Goal: Task Accomplishment & Management: Complete application form

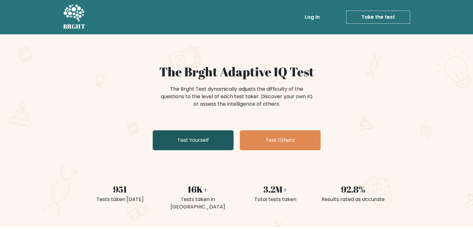
click at [186, 140] on link "Test Yourself" at bounding box center [193, 140] width 81 height 20
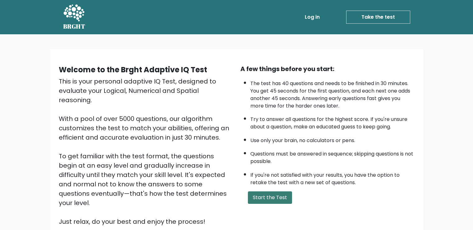
click at [268, 197] on button "Start the Test" at bounding box center [270, 197] width 44 height 12
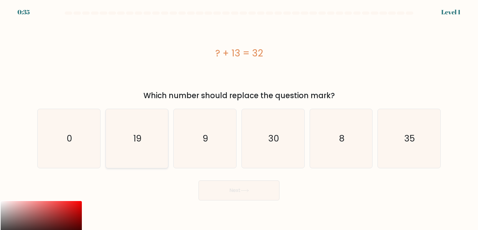
click at [146, 151] on icon "19" at bounding box center [137, 138] width 59 height 59
click at [239, 118] on input "b. 19" at bounding box center [239, 116] width 0 height 3
radio input "true"
click at [237, 192] on button "Next" at bounding box center [239, 190] width 81 height 20
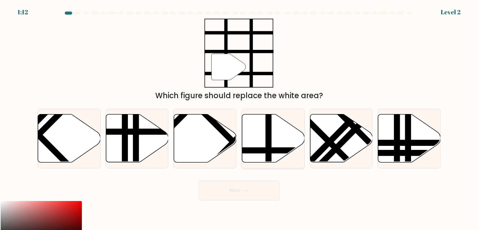
click at [273, 159] on icon at bounding box center [273, 138] width 63 height 48
click at [239, 118] on input "d." at bounding box center [239, 116] width 0 height 3
radio input "true"
click at [233, 191] on button "Next" at bounding box center [239, 190] width 81 height 20
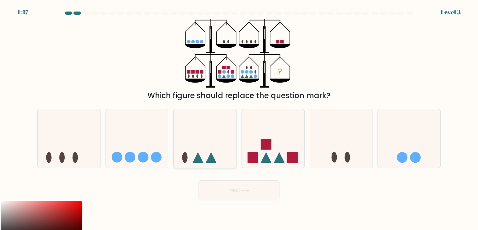
click at [209, 151] on icon at bounding box center [205, 138] width 63 height 52
click at [239, 118] on input "c." at bounding box center [239, 116] width 0 height 3
radio input "true"
click at [229, 194] on button "Next" at bounding box center [239, 190] width 81 height 20
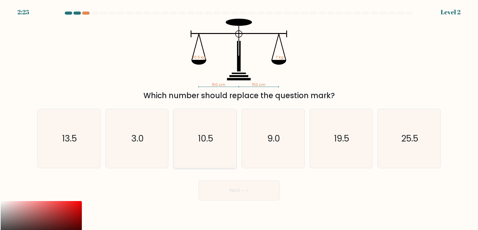
click at [210, 152] on icon "10.5" at bounding box center [205, 138] width 59 height 59
click at [239, 118] on input "c. 10.5" at bounding box center [239, 116] width 0 height 3
radio input "true"
click at [225, 194] on button "Next" at bounding box center [239, 190] width 81 height 20
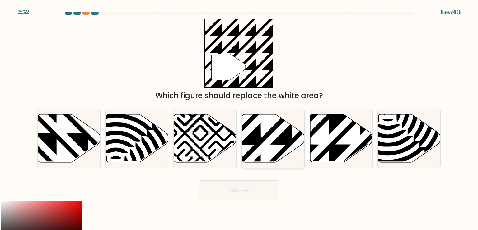
click at [270, 146] on icon at bounding box center [273, 138] width 63 height 48
click at [239, 118] on input "d." at bounding box center [239, 116] width 0 height 3
radio input "true"
click at [236, 190] on button "Next" at bounding box center [239, 190] width 81 height 20
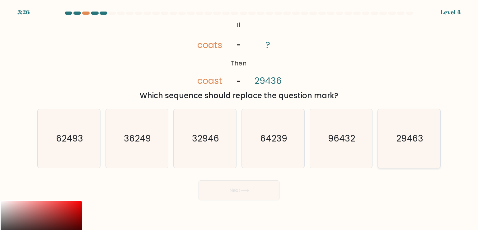
click at [387, 151] on icon "29463" at bounding box center [409, 138] width 59 height 59
click at [239, 118] on input "f. 29463" at bounding box center [239, 116] width 0 height 3
radio input "true"
click at [239, 191] on button "Next" at bounding box center [239, 190] width 81 height 20
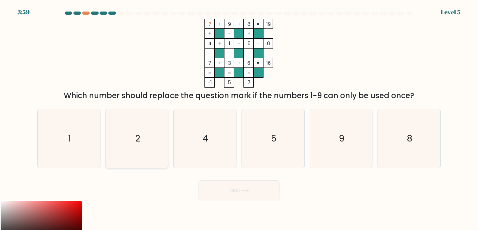
click at [140, 135] on icon "2" at bounding box center [137, 138] width 59 height 59
click at [239, 118] on input "b. 2" at bounding box center [239, 116] width 0 height 3
radio input "true"
click at [230, 193] on button "Next" at bounding box center [239, 190] width 81 height 20
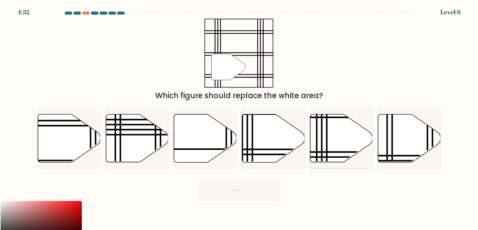
click at [346, 142] on icon at bounding box center [341, 138] width 63 height 48
click at [239, 118] on input "e." at bounding box center [239, 116] width 0 height 3
radio input "true"
click at [243, 190] on icon at bounding box center [244, 190] width 7 height 3
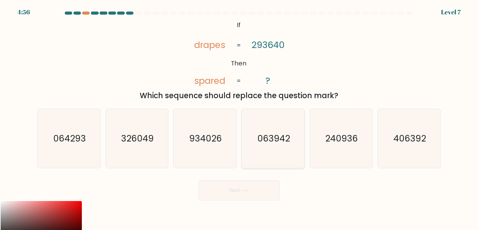
click at [273, 140] on text "063942" at bounding box center [273, 138] width 33 height 12
click at [239, 118] on input "d. 063942" at bounding box center [239, 116] width 0 height 3
radio input "true"
click at [244, 191] on icon at bounding box center [245, 190] width 8 height 3
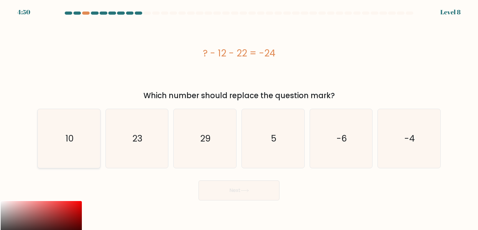
click at [61, 134] on icon "10" at bounding box center [69, 138] width 59 height 59
click at [239, 118] on input "a. 10" at bounding box center [239, 116] width 0 height 3
radio input "true"
click at [240, 195] on button "Next" at bounding box center [239, 190] width 81 height 20
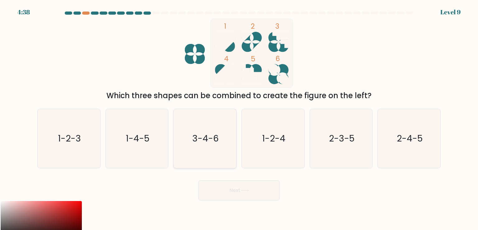
click at [213, 145] on icon "3-4-6" at bounding box center [205, 138] width 59 height 59
click at [239, 118] on input "c. 3-4-6" at bounding box center [239, 116] width 0 height 3
radio input "true"
click at [329, 145] on icon "2-3-5" at bounding box center [341, 138] width 59 height 59
click at [239, 118] on input "e. 2-3-5" at bounding box center [239, 116] width 0 height 3
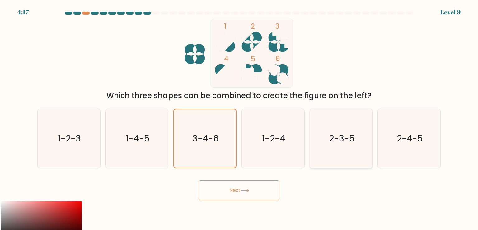
radio input "true"
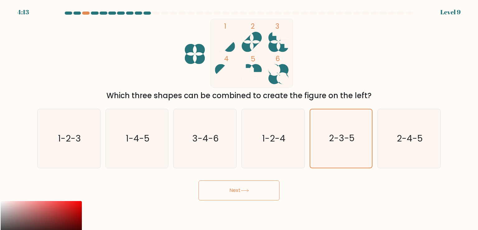
click at [219, 190] on button "Next" at bounding box center [239, 190] width 81 height 20
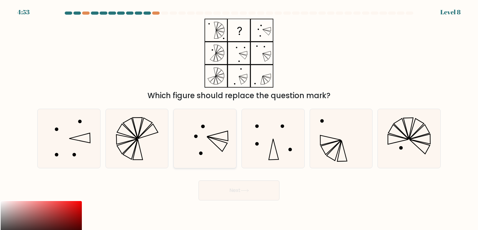
click at [225, 152] on icon at bounding box center [205, 138] width 59 height 59
click at [239, 118] on input "c." at bounding box center [239, 116] width 0 height 3
radio input "true"
click at [239, 188] on button "Next" at bounding box center [239, 190] width 81 height 20
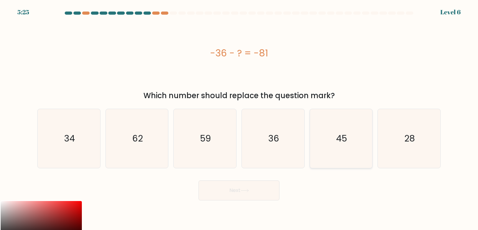
click at [360, 148] on icon "45" at bounding box center [341, 138] width 59 height 59
click at [239, 118] on input "e. 45" at bounding box center [239, 116] width 0 height 3
radio input "true"
click at [229, 192] on button "Next" at bounding box center [239, 190] width 81 height 20
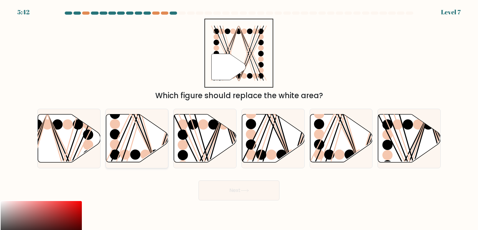
click at [150, 148] on line at bounding box center [138, 113] width 34 height 101
click at [239, 118] on input "b." at bounding box center [239, 116] width 0 height 3
radio input "true"
click at [226, 190] on button "Next" at bounding box center [239, 190] width 81 height 20
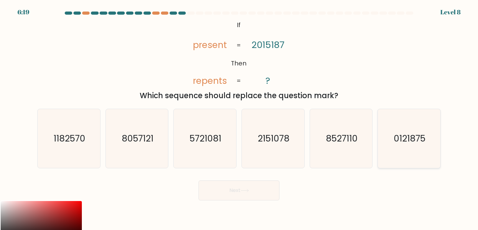
click at [397, 144] on icon "0121875" at bounding box center [409, 138] width 59 height 59
click at [239, 118] on input "f. 0121875" at bounding box center [239, 116] width 0 height 3
radio input "true"
click at [219, 195] on button "Next" at bounding box center [239, 190] width 81 height 20
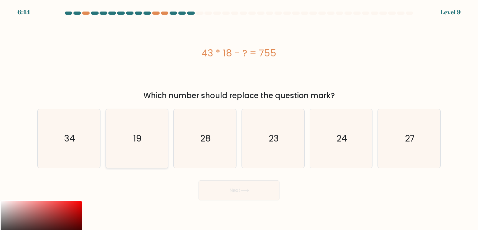
click at [151, 142] on icon "19" at bounding box center [137, 138] width 59 height 59
click at [239, 118] on input "b. 19" at bounding box center [239, 116] width 0 height 3
radio input "true"
click at [228, 190] on button "Next" at bounding box center [239, 190] width 81 height 20
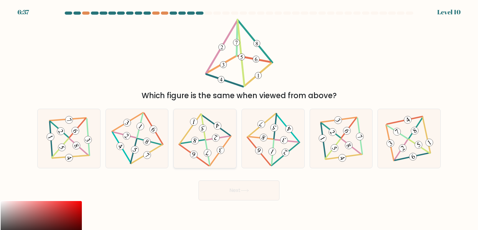
click at [227, 145] on icon at bounding box center [205, 138] width 48 height 47
click at [239, 118] on input "c." at bounding box center [239, 116] width 0 height 3
radio input "true"
click at [253, 193] on button "Next" at bounding box center [239, 190] width 81 height 20
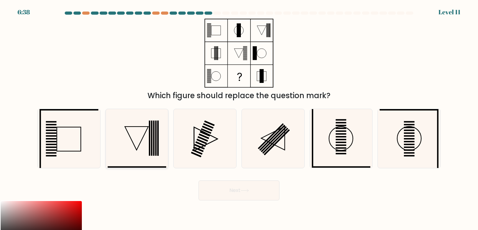
click at [156, 146] on rect at bounding box center [156, 137] width 2 height 35
click at [239, 118] on input "b." at bounding box center [239, 116] width 0 height 3
radio input "true"
click at [243, 192] on icon at bounding box center [245, 190] width 8 height 3
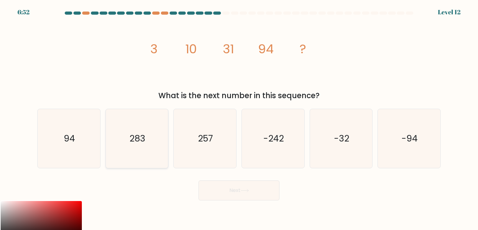
click at [151, 146] on icon "283" at bounding box center [137, 138] width 59 height 59
click at [239, 118] on input "b. 283" at bounding box center [239, 116] width 0 height 3
radio input "true"
click at [221, 194] on button "Next" at bounding box center [239, 190] width 81 height 20
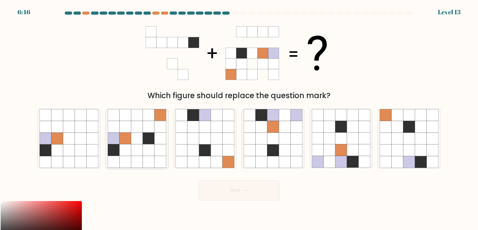
click at [125, 137] on icon at bounding box center [126, 139] width 12 height 12
click at [239, 118] on input "b." at bounding box center [239, 116] width 0 height 3
radio input "true"
click at [226, 189] on button "Next" at bounding box center [239, 190] width 81 height 20
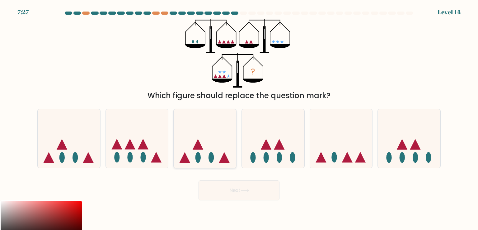
click at [202, 118] on icon at bounding box center [205, 138] width 63 height 52
click at [239, 118] on input "c." at bounding box center [239, 116] width 0 height 3
radio input "true"
click at [238, 194] on button "Next" at bounding box center [239, 190] width 81 height 20
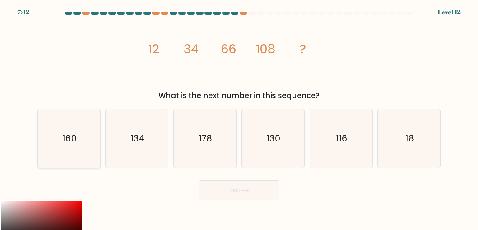
click at [84, 145] on icon "160" at bounding box center [69, 138] width 59 height 59
click at [239, 118] on input "a. 160" at bounding box center [239, 116] width 0 height 3
radio input "true"
click at [244, 193] on button "Next" at bounding box center [239, 190] width 81 height 20
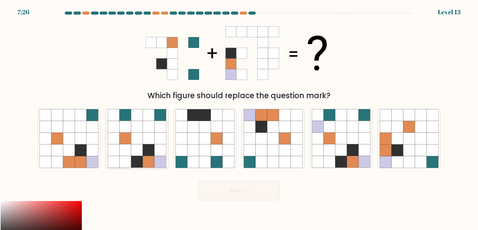
click at [141, 156] on icon at bounding box center [137, 150] width 12 height 12
click at [239, 118] on input "b." at bounding box center [239, 116] width 0 height 3
radio input "true"
click at [238, 187] on button "Next" at bounding box center [239, 190] width 81 height 20
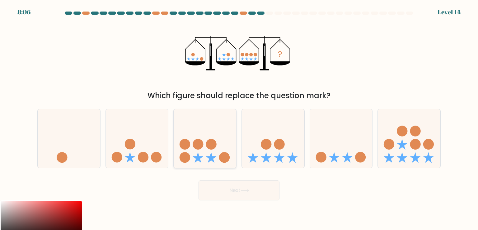
click at [205, 139] on icon at bounding box center [205, 138] width 63 height 52
click at [239, 118] on input "c." at bounding box center [239, 116] width 0 height 3
radio input "true"
click at [225, 188] on button "Next" at bounding box center [239, 190] width 81 height 20
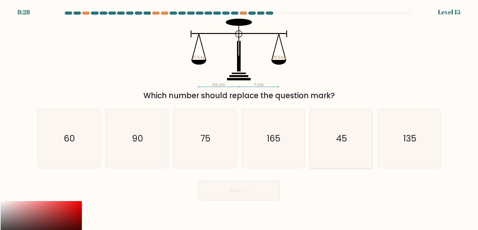
click at [340, 131] on icon "45" at bounding box center [341, 138] width 59 height 59
click at [239, 118] on input "e. 45" at bounding box center [239, 116] width 0 height 3
radio input "true"
click at [245, 191] on icon at bounding box center [245, 190] width 8 height 3
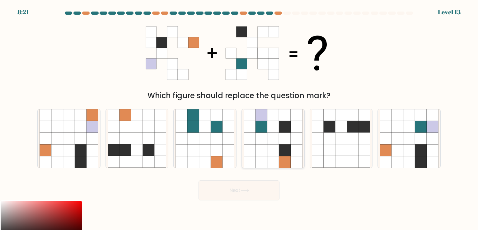
click at [256, 148] on icon at bounding box center [262, 150] width 12 height 12
click at [239, 118] on input "d." at bounding box center [239, 116] width 0 height 3
radio input "true"
click at [226, 192] on button "Next" at bounding box center [239, 190] width 81 height 20
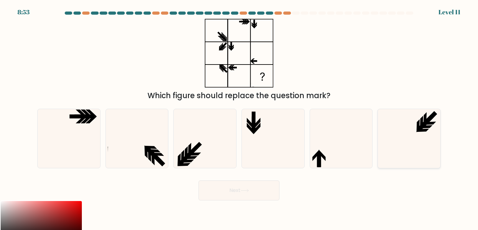
click at [391, 139] on icon at bounding box center [409, 138] width 59 height 59
click at [239, 118] on input "f." at bounding box center [239, 116] width 0 height 3
radio input "true"
click at [247, 190] on icon at bounding box center [245, 190] width 8 height 3
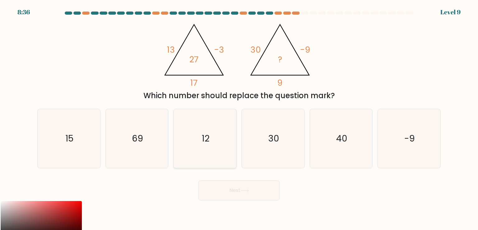
click at [200, 142] on icon "12" at bounding box center [205, 138] width 59 height 59
click at [239, 118] on input "c. 12" at bounding box center [239, 116] width 0 height 3
radio input "true"
click at [237, 194] on button "Next" at bounding box center [239, 190] width 81 height 20
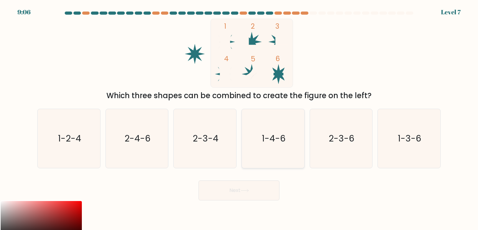
click at [259, 153] on icon "1-4-6" at bounding box center [273, 138] width 59 height 59
click at [239, 118] on input "d. 1-4-6" at bounding box center [239, 116] width 0 height 3
radio input "true"
click at [235, 192] on button "Next" at bounding box center [239, 190] width 81 height 20
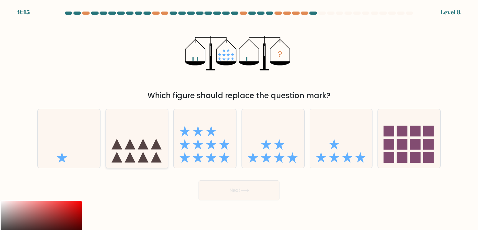
click at [151, 147] on icon at bounding box center [137, 138] width 63 height 52
click at [239, 118] on input "b." at bounding box center [239, 116] width 0 height 3
radio input "true"
click at [391, 151] on icon at bounding box center [409, 138] width 63 height 52
click at [239, 118] on input "f." at bounding box center [239, 116] width 0 height 3
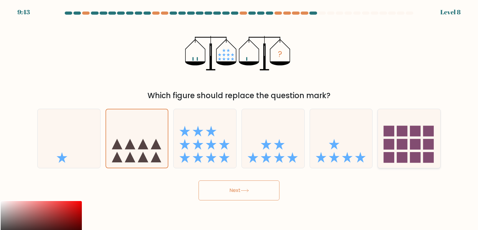
radio input "true"
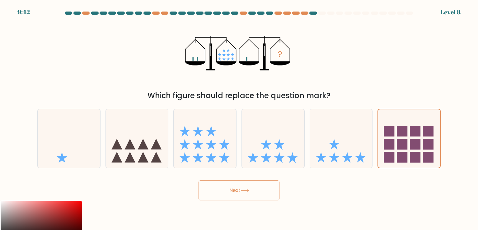
click at [252, 194] on button "Next" at bounding box center [239, 190] width 81 height 20
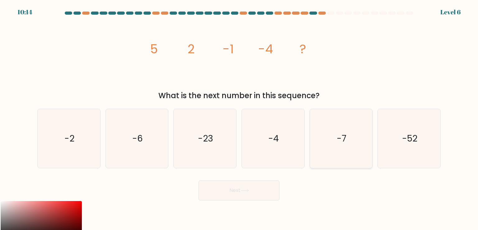
click at [333, 156] on icon "-7" at bounding box center [341, 138] width 59 height 59
click at [239, 118] on input "e. -7" at bounding box center [239, 116] width 0 height 3
radio input "true"
click at [231, 187] on button "Next" at bounding box center [239, 190] width 81 height 20
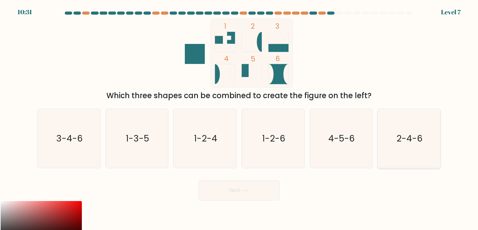
click at [393, 145] on icon "2-4-6" at bounding box center [409, 138] width 59 height 59
click at [239, 118] on input "f. 2-4-6" at bounding box center [239, 116] width 0 height 3
radio input "true"
click at [248, 191] on icon at bounding box center [245, 190] width 8 height 3
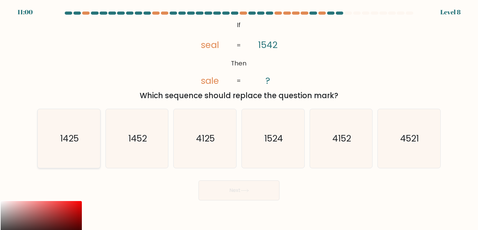
click at [86, 144] on icon "1425" at bounding box center [69, 138] width 59 height 59
click at [239, 118] on input "a. 1425" at bounding box center [239, 116] width 0 height 3
radio input "true"
click at [240, 188] on button "Next" at bounding box center [239, 190] width 81 height 20
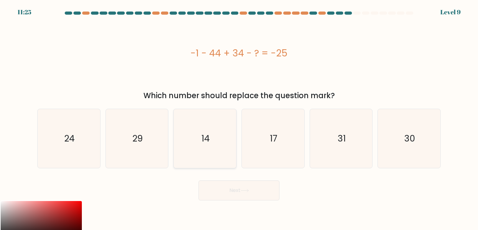
click at [202, 142] on text "14" at bounding box center [205, 138] width 8 height 12
click at [239, 118] on input "c. 14" at bounding box center [239, 116] width 0 height 3
radio input "true"
click at [231, 196] on button "Next" at bounding box center [239, 190] width 81 height 20
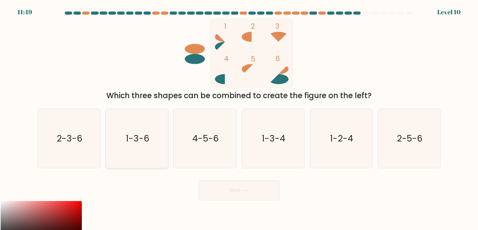
click at [144, 140] on text "1-3-6" at bounding box center [138, 138] width 24 height 12
click at [239, 118] on input "b. 1-3-6" at bounding box center [239, 116] width 0 height 3
radio input "true"
click at [234, 190] on button "Next" at bounding box center [239, 190] width 81 height 20
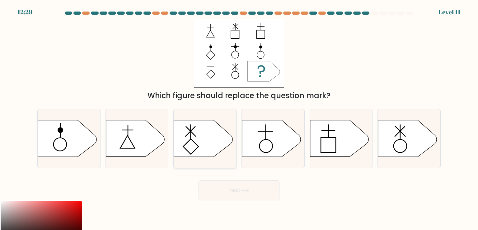
click at [205, 140] on icon at bounding box center [203, 138] width 59 height 36
click at [239, 118] on input "c." at bounding box center [239, 116] width 0 height 3
radio input "true"
click at [234, 194] on button "Next" at bounding box center [239, 190] width 81 height 20
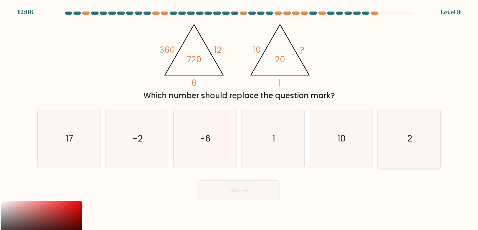
click at [431, 146] on icon "2" at bounding box center [409, 138] width 59 height 59
click at [239, 118] on input "f. 2" at bounding box center [239, 116] width 0 height 3
radio input "true"
click at [220, 193] on button "Next" at bounding box center [239, 190] width 81 height 20
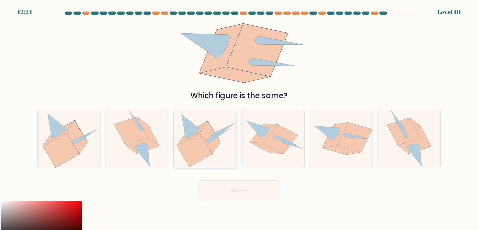
click at [204, 152] on icon at bounding box center [194, 150] width 35 height 34
click at [239, 118] on input "c." at bounding box center [239, 116] width 0 height 3
radio input "true"
click at [233, 190] on button "Next" at bounding box center [239, 190] width 81 height 20
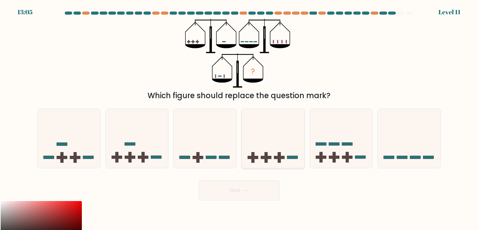
click at [252, 140] on icon at bounding box center [273, 138] width 63 height 52
click at [239, 118] on input "d." at bounding box center [239, 116] width 0 height 3
radio input "true"
click at [210, 193] on button "Next" at bounding box center [239, 190] width 81 height 20
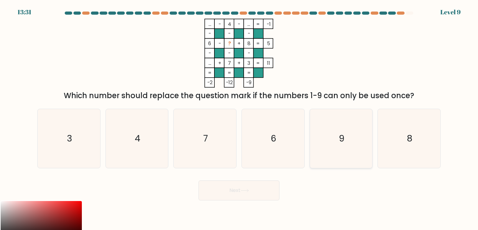
click at [340, 144] on text "9" at bounding box center [342, 138] width 6 height 12
click at [239, 118] on input "e. 9" at bounding box center [239, 116] width 0 height 3
radio input "true"
click at [217, 196] on button "Next" at bounding box center [239, 190] width 81 height 20
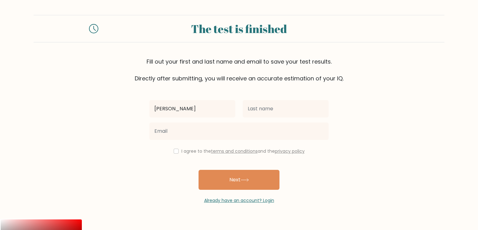
type input "[PERSON_NAME]"
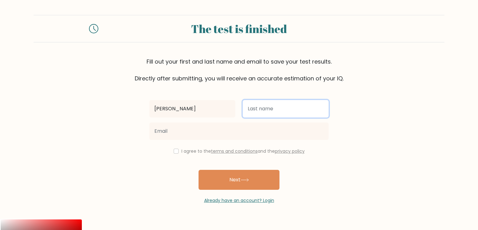
click at [281, 109] on input "text" at bounding box center [286, 108] width 86 height 17
type input "Akinyi"
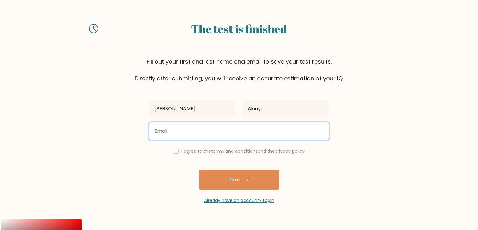
click at [189, 133] on input "email" at bounding box center [238, 130] width 179 height 17
type input "akokoesther24@gmail.com"
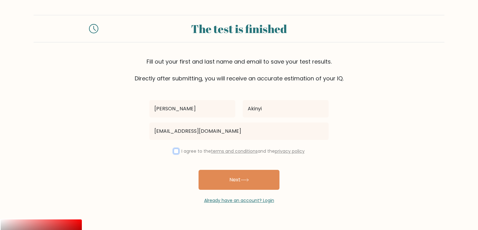
click at [175, 152] on input "checkbox" at bounding box center [176, 150] width 5 height 5
checkbox input "true"
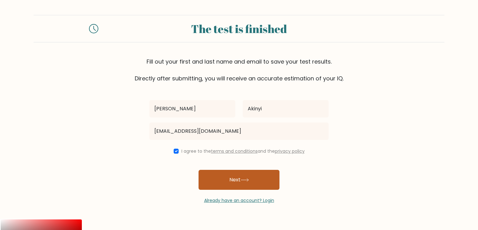
click at [224, 180] on button "Next" at bounding box center [239, 180] width 81 height 20
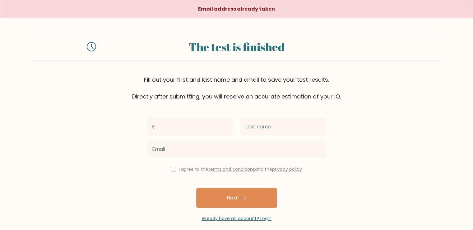
type input "[PERSON_NAME]"
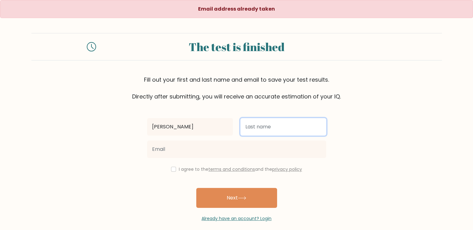
click at [254, 127] on input "text" at bounding box center [284, 126] width 86 height 17
type input "Akinyi"
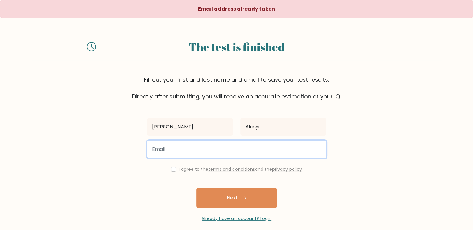
click at [229, 150] on input "email" at bounding box center [236, 148] width 179 height 17
type input "[EMAIL_ADDRESS][DOMAIN_NAME]"
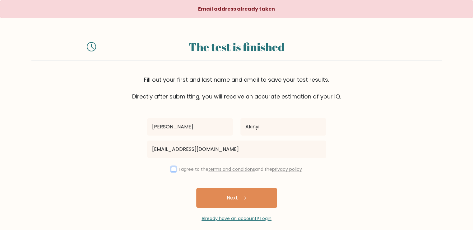
click at [173, 168] on input "checkbox" at bounding box center [173, 169] width 5 height 5
checkbox input "true"
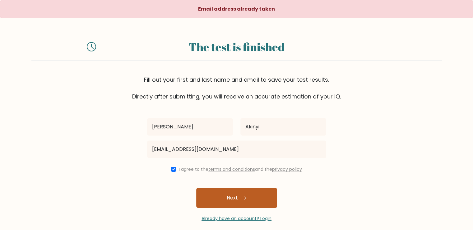
click at [220, 197] on button "Next" at bounding box center [236, 198] width 81 height 20
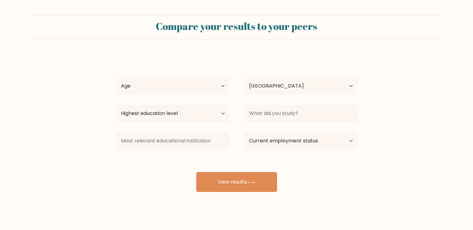
select select "KE"
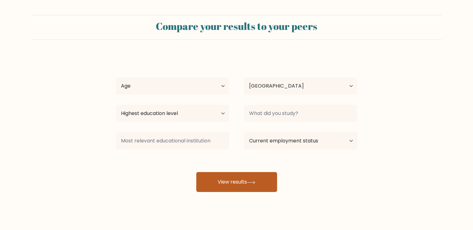
click at [237, 181] on button "View results" at bounding box center [236, 182] width 81 height 20
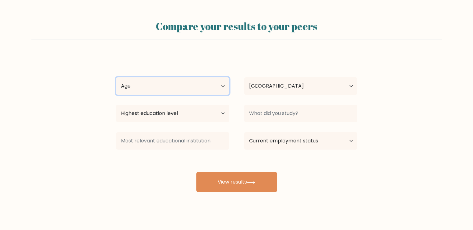
click at [213, 85] on select "Age Under 18 years old 18-24 years old 25-34 years old 35-44 years old 45-54 ye…" at bounding box center [172, 85] width 113 height 17
select select "25_34"
click at [116, 77] on select "Age Under 18 years old 18-24 years old 25-34 years old 35-44 years old 45-54 ye…" at bounding box center [172, 85] width 113 height 17
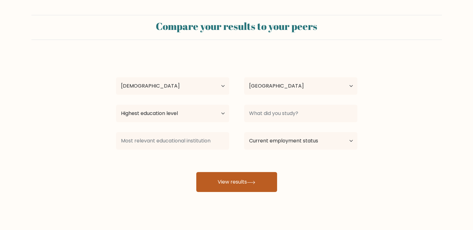
click at [226, 182] on button "View results" at bounding box center [236, 182] width 81 height 20
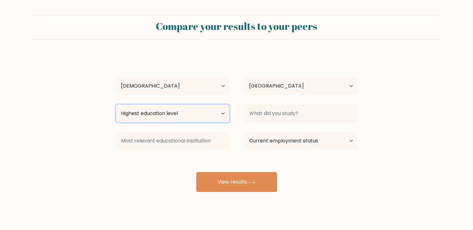
click at [212, 114] on select "Highest education level No schooling Primary Lower Secondary Upper Secondary Oc…" at bounding box center [172, 113] width 113 height 17
select select "upper_secondary"
click at [116, 105] on select "Highest education level No schooling Primary Lower Secondary Upper Secondary Oc…" at bounding box center [172, 113] width 113 height 17
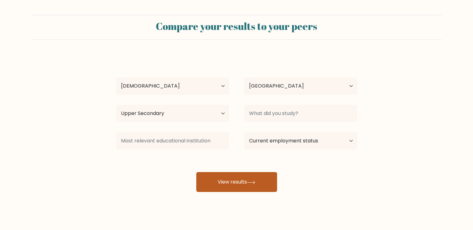
click at [228, 180] on button "View results" at bounding box center [236, 182] width 81 height 20
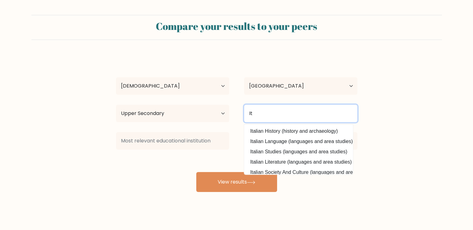
type input "I"
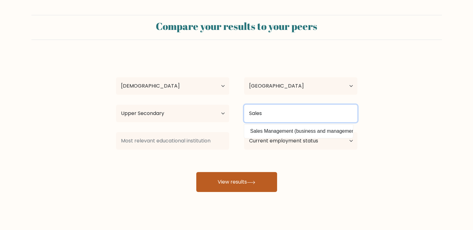
type input "Sales"
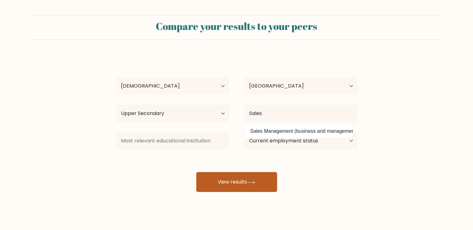
click at [239, 182] on button "View results" at bounding box center [236, 182] width 81 height 20
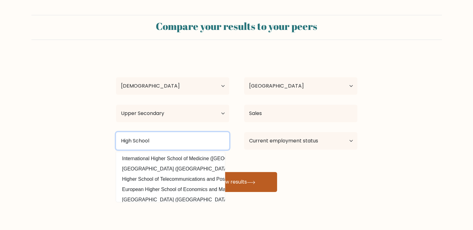
type input "High School"
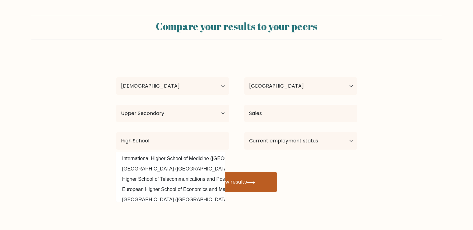
click at [248, 187] on button "View results" at bounding box center [236, 182] width 81 height 20
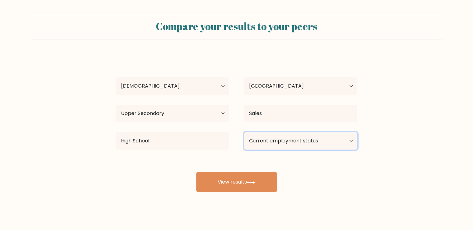
click at [315, 141] on select "Current employment status Employed Student Retired Other / prefer not to answer" at bounding box center [300, 140] width 113 height 17
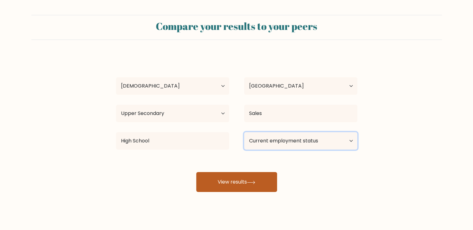
select select "other"
click at [244, 132] on select "Current employment status Employed Student Retired Other / prefer not to answer" at bounding box center [300, 140] width 113 height 17
click at [233, 185] on button "View results" at bounding box center [236, 182] width 81 height 20
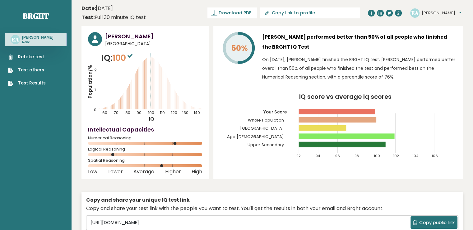
drag, startPoint x: 151, startPoint y: 108, endPoint x: 157, endPoint y: 110, distance: 6.6
click at [157, 110] on icon "Population/% IQ 0 1 2 60 70 80 90 100 110 120 130 140" at bounding box center [145, 87] width 114 height 70
